Goal: Transaction & Acquisition: Book appointment/travel/reservation

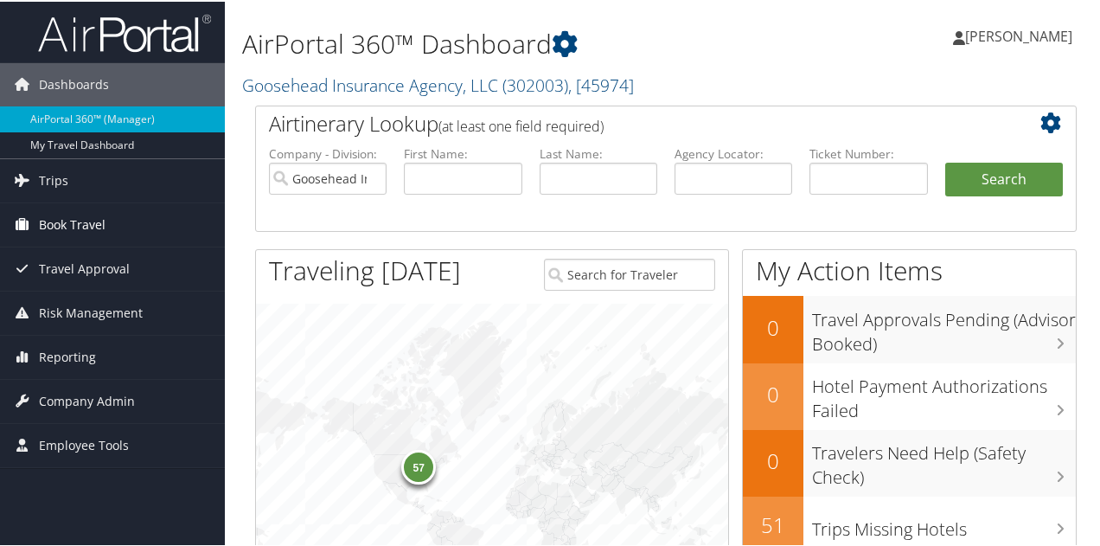
click at [108, 227] on link "Book Travel" at bounding box center [112, 223] width 225 height 43
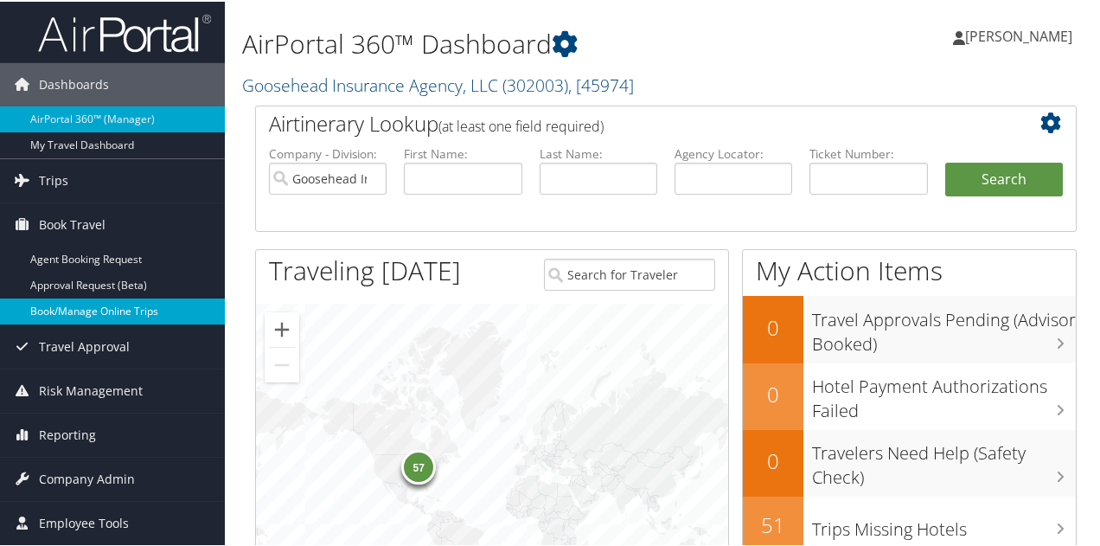
click at [106, 303] on link "Book/Manage Online Trips" at bounding box center [112, 310] width 225 height 26
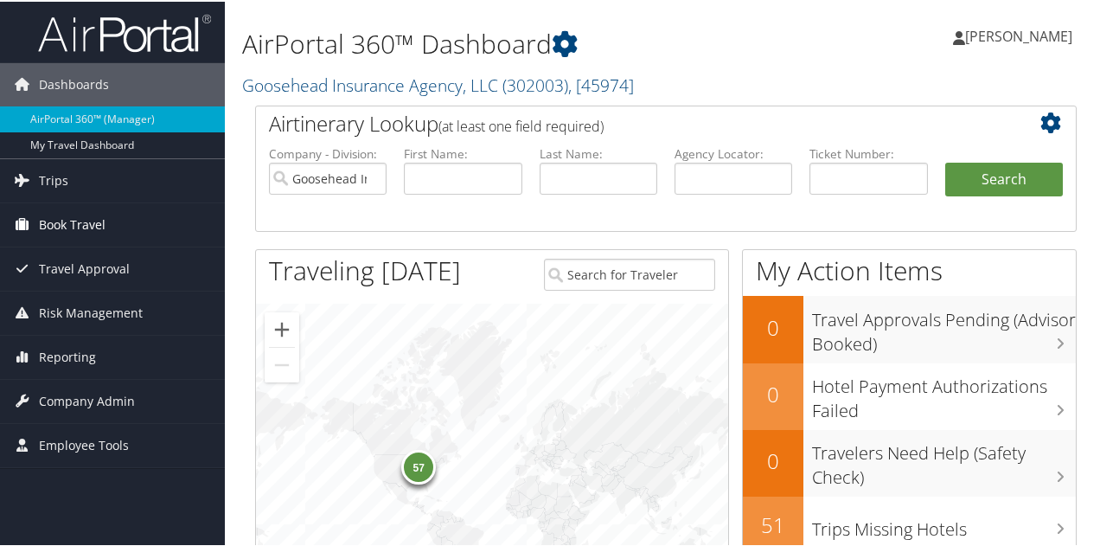
click at [90, 215] on span "Book Travel" at bounding box center [72, 223] width 67 height 43
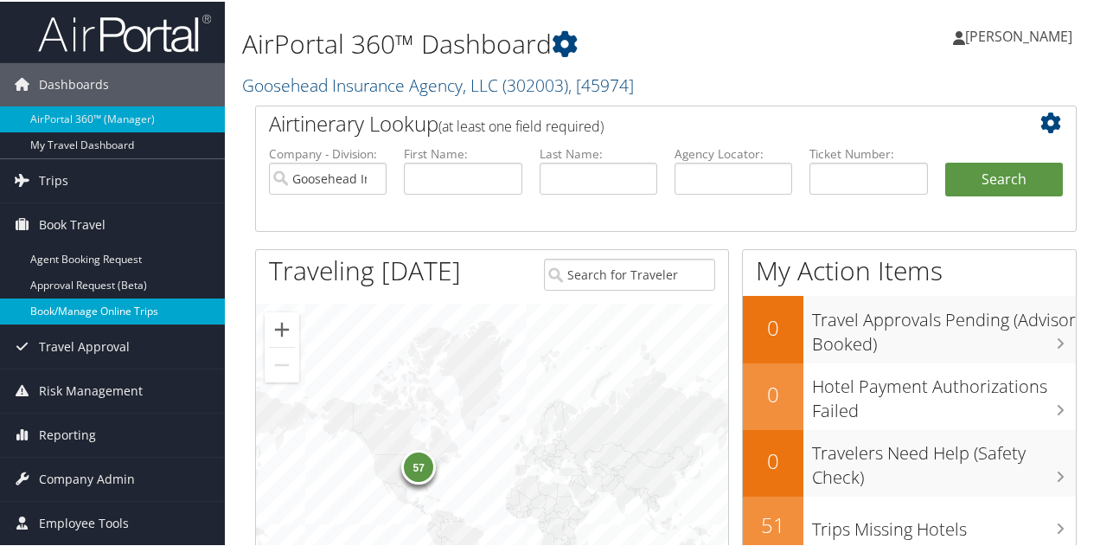
click at [95, 307] on link "Book/Manage Online Trips" at bounding box center [112, 310] width 225 height 26
click at [72, 309] on link "Book/Manage Online Trips" at bounding box center [112, 310] width 225 height 26
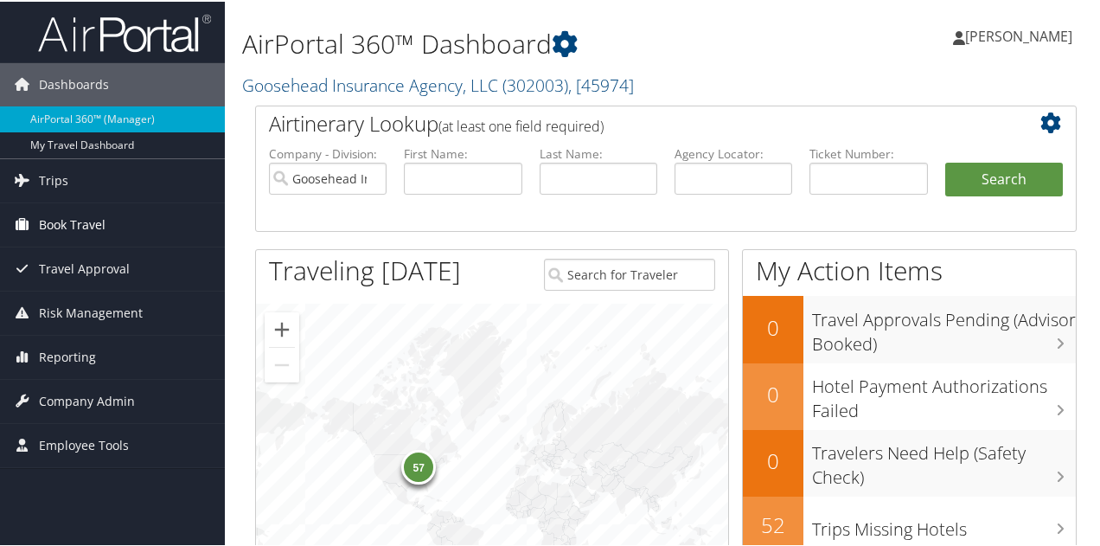
click at [86, 221] on span "Book Travel" at bounding box center [72, 223] width 67 height 43
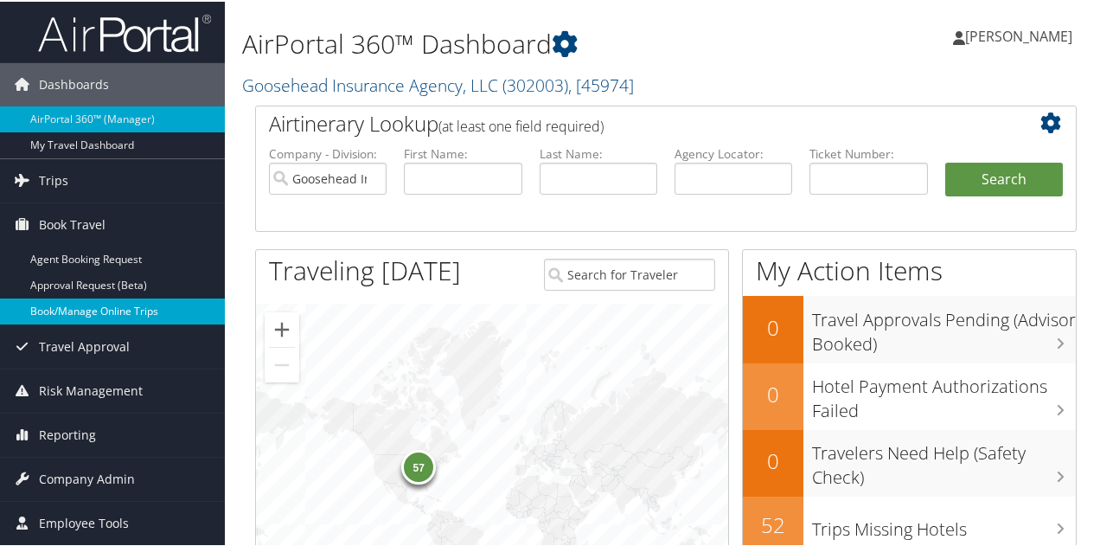
click at [80, 313] on link "Book/Manage Online Trips" at bounding box center [112, 310] width 225 height 26
